Goal: Information Seeking & Learning: Learn about a topic

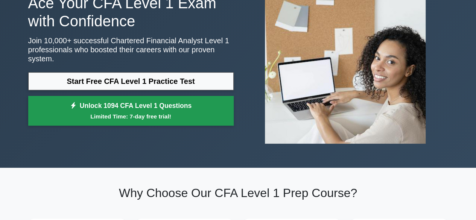
scroll to position [68, 0]
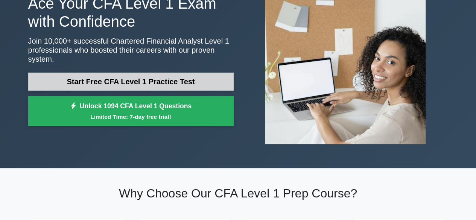
click at [166, 78] on link "Start Free CFA Level 1 Practice Test" at bounding box center [130, 82] width 205 height 18
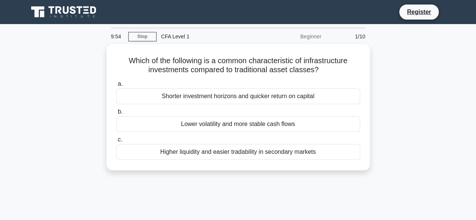
scroll to position [0, 0]
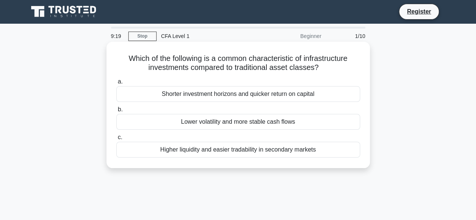
click at [263, 94] on div "Shorter investment horizons and quicker return on capital" at bounding box center [238, 94] width 244 height 16
click at [116, 84] on input "a. Shorter investment horizons and quicker return on capital" at bounding box center [116, 81] width 0 height 5
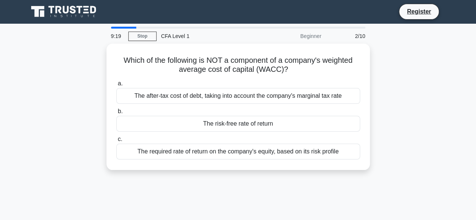
scroll to position [0, 0]
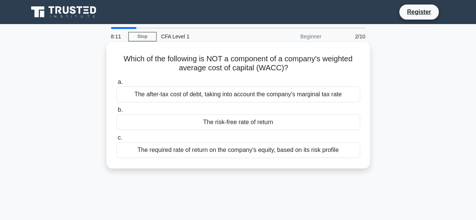
click at [273, 122] on div "The risk-free rate of return" at bounding box center [238, 122] width 244 height 16
click at [116, 112] on input "b. The risk-free rate of return" at bounding box center [116, 110] width 0 height 5
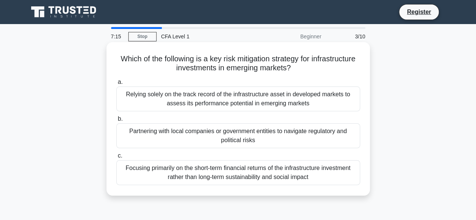
click at [233, 136] on div "Partnering with local companies or government entities to navigate regulatory a…" at bounding box center [238, 135] width 244 height 25
click at [116, 122] on input "b. Partnering with local companies or government entities to navigate regulator…" at bounding box center [116, 119] width 0 height 5
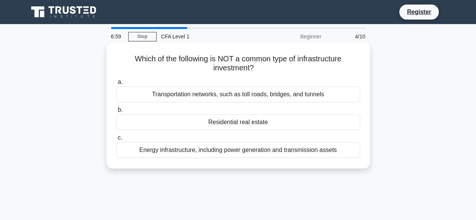
click at [250, 153] on div "Energy infrastructure, including power generation and transmission assets" at bounding box center [238, 150] width 244 height 16
click at [116, 140] on input "c. Energy infrastructure, including power generation and transmission assets" at bounding box center [116, 137] width 0 height 5
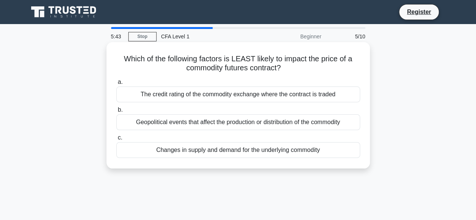
click at [264, 98] on div "The credit rating of the commodity exchange where the contract is traded" at bounding box center [238, 95] width 244 height 16
click at [116, 85] on input "a. The credit rating of the commodity exchange where the contract is traded" at bounding box center [116, 82] width 0 height 5
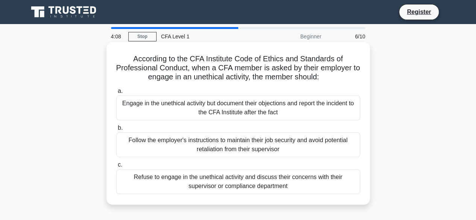
click at [256, 186] on div "Refuse to engage in the unethical activity and discuss their concerns with thei…" at bounding box center [238, 181] width 244 height 25
click at [116, 167] on input "c. Refuse to engage in the unethical activity and discuss their concerns with t…" at bounding box center [116, 165] width 0 height 5
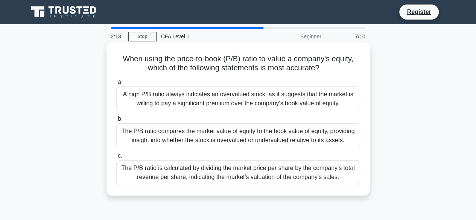
click at [243, 143] on div "The P/B ratio compares the market value of equity to the book value of equity, …" at bounding box center [238, 135] width 244 height 25
click at [116, 122] on input "b. The P/B ratio compares the market value of equity to the book value of equit…" at bounding box center [116, 119] width 0 height 5
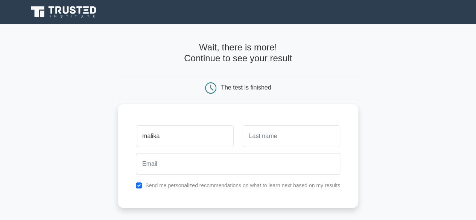
type input "malika"
type input "fulmari"
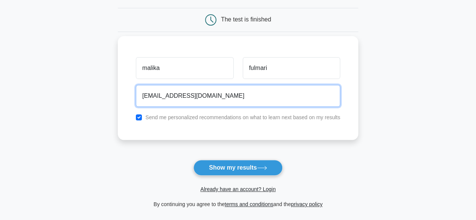
scroll to position [68, 0]
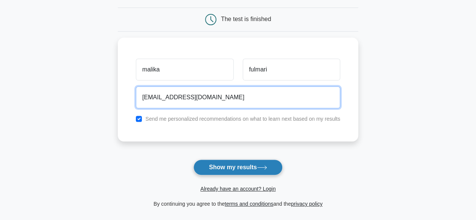
type input "fulmarimalika25@gmail.com"
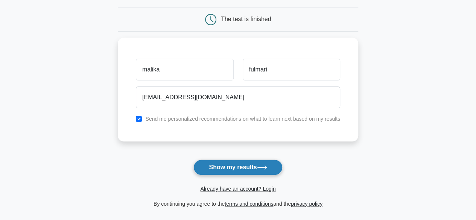
click at [247, 162] on button "Show my results" at bounding box center [237, 168] width 89 height 16
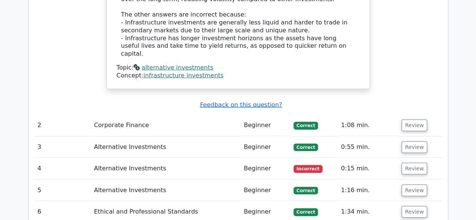
scroll to position [814, 0]
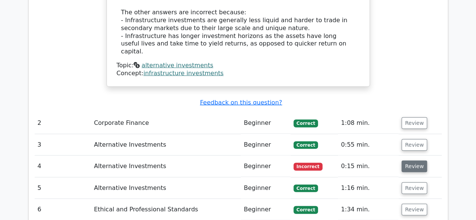
click at [412, 161] on button "Review" at bounding box center [414, 167] width 26 height 12
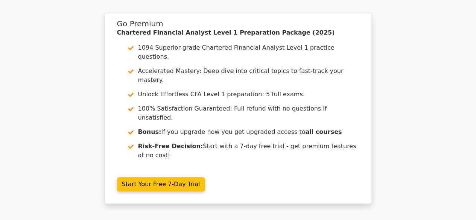
scroll to position [1487, 0]
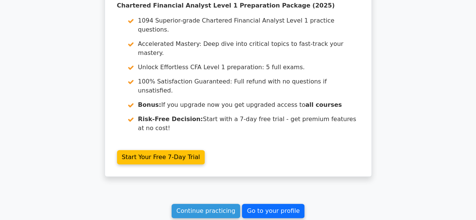
click at [280, 204] on link "Go to your profile" at bounding box center [273, 211] width 62 height 14
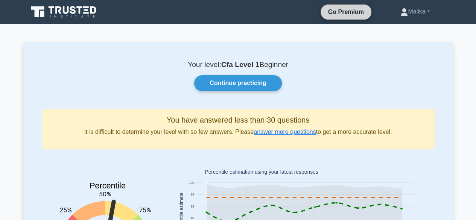
click at [342, 12] on link "Go Premium" at bounding box center [346, 11] width 45 height 9
